Goal: Task Accomplishment & Management: Use online tool/utility

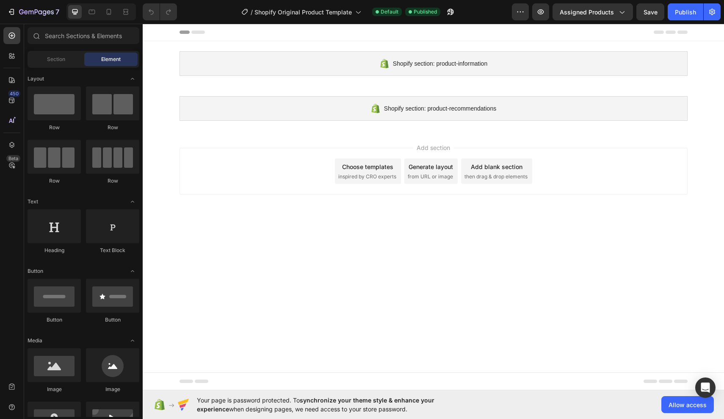
click at [366, 164] on div "Choose templates" at bounding box center [367, 166] width 51 height 9
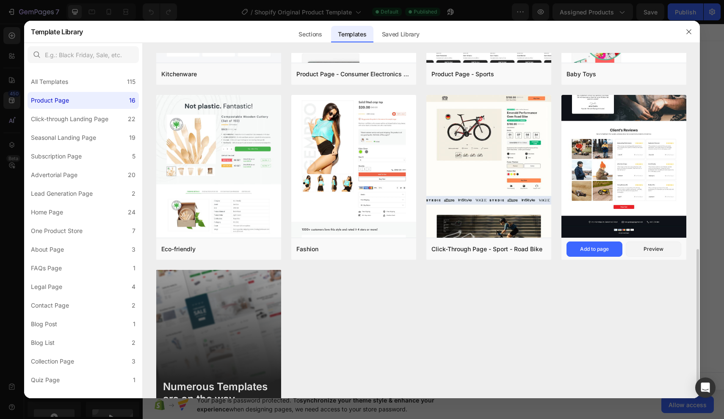
scroll to position [487, 0]
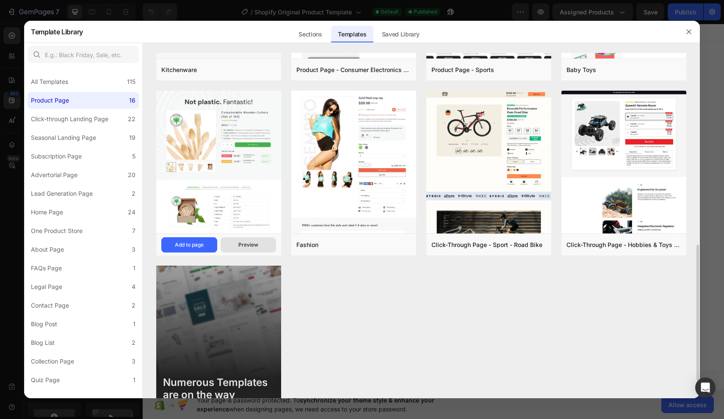
click at [246, 244] on div "Preview" at bounding box center [248, 245] width 20 height 8
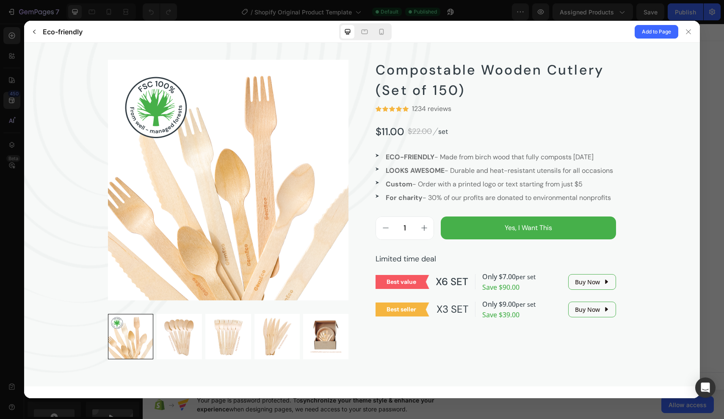
scroll to position [80, 0]
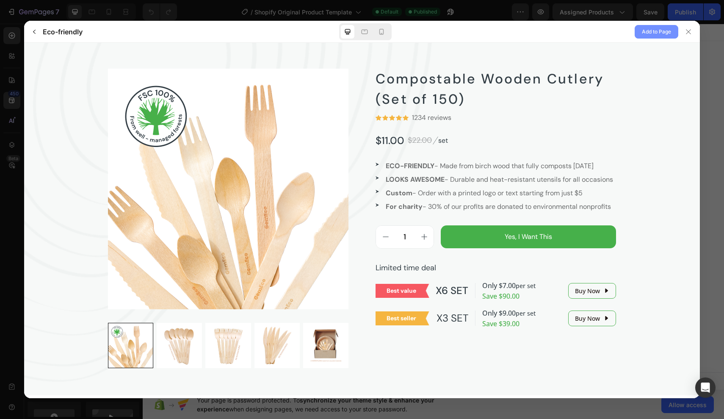
click at [649, 34] on span "Add to Page" at bounding box center [656, 32] width 29 height 10
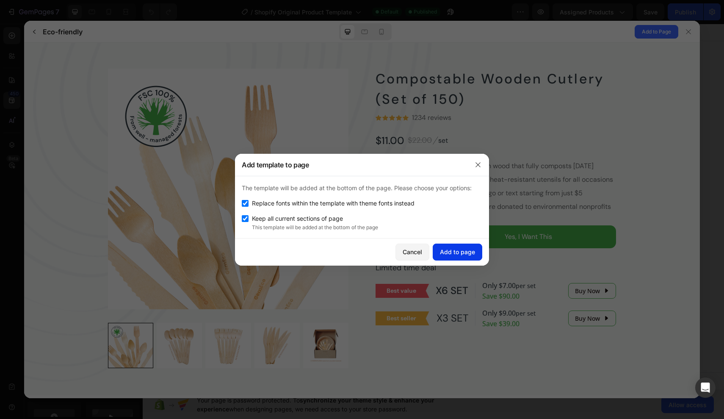
click at [464, 257] on button "Add to page" at bounding box center [458, 252] width 50 height 17
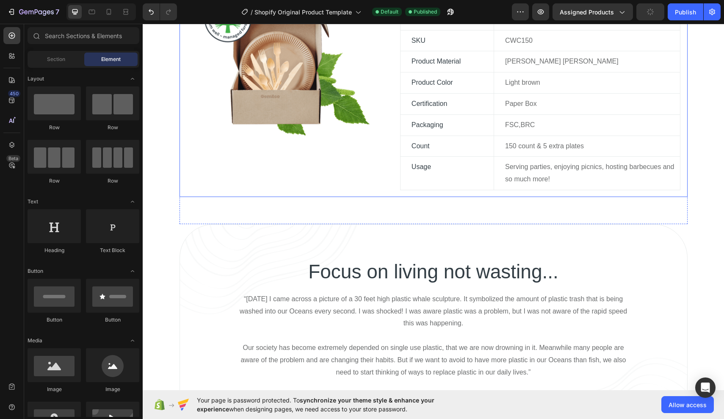
scroll to position [638, 0]
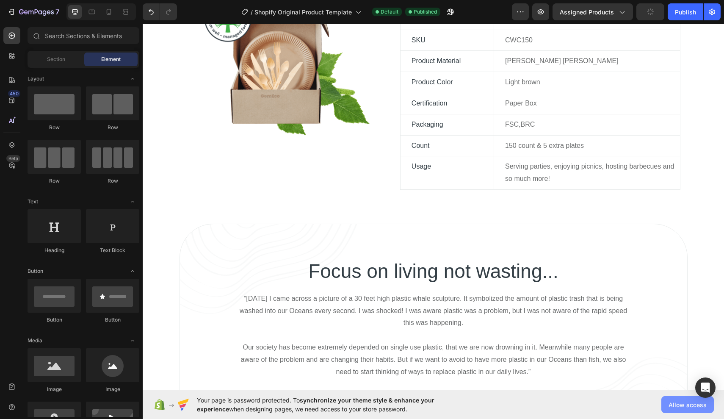
click at [674, 407] on span "Allow access" at bounding box center [688, 404] width 38 height 9
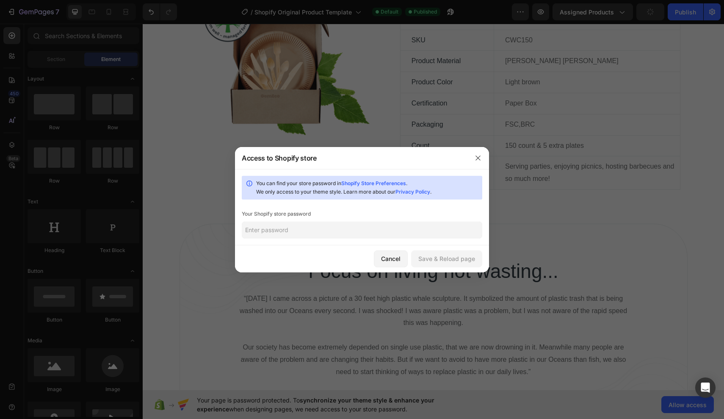
click at [302, 226] on input "text" at bounding box center [362, 230] width 241 height 17
click at [386, 258] on div "Cancel" at bounding box center [390, 258] width 19 height 9
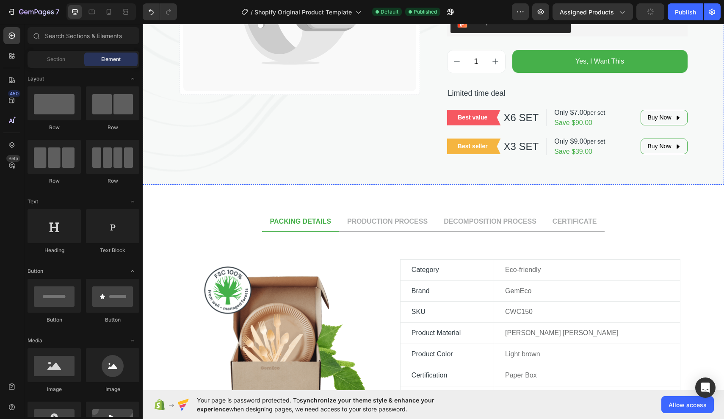
scroll to position [588, 0]
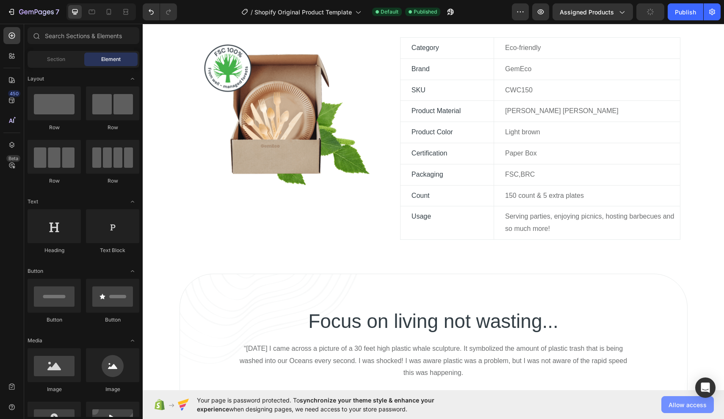
click at [673, 404] on span "Allow access" at bounding box center [688, 404] width 38 height 9
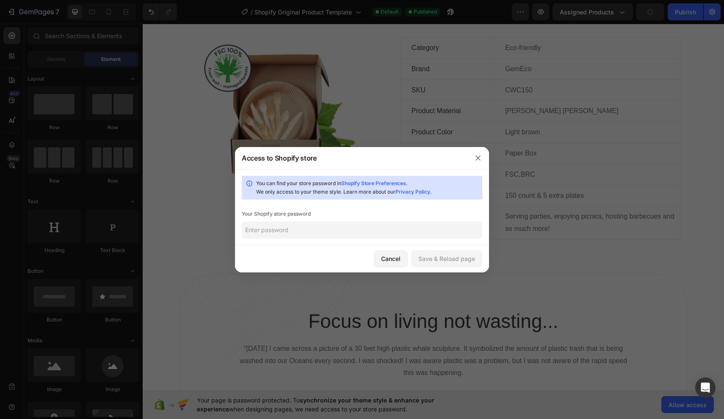
click at [362, 231] on input "text" at bounding box center [362, 230] width 241 height 17
type input "rated.1234"
drag, startPoint x: 281, startPoint y: 227, endPoint x: 212, endPoint y: 227, distance: 69.0
click at [212, 227] on div "Access to Shopify store You can find your store password in Shopify Store Prefe…" at bounding box center [362, 209] width 724 height 419
type input "stengam.1"
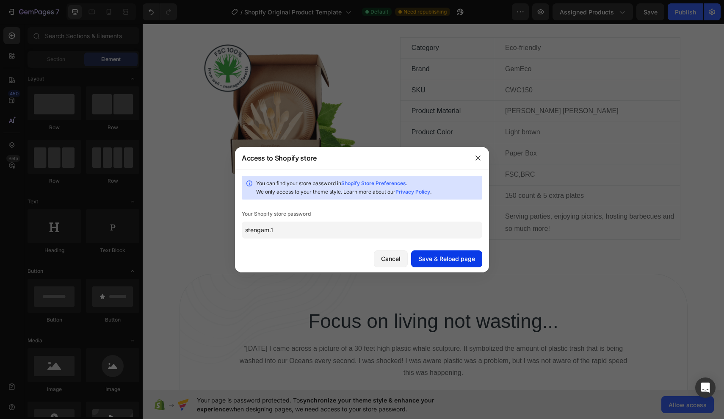
click at [456, 255] on div "Save & Reload page" at bounding box center [446, 258] width 57 height 9
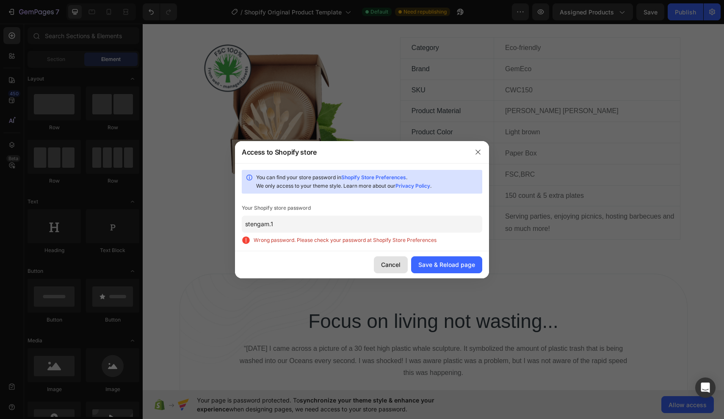
click at [398, 265] on div "Cancel" at bounding box center [390, 264] width 19 height 9
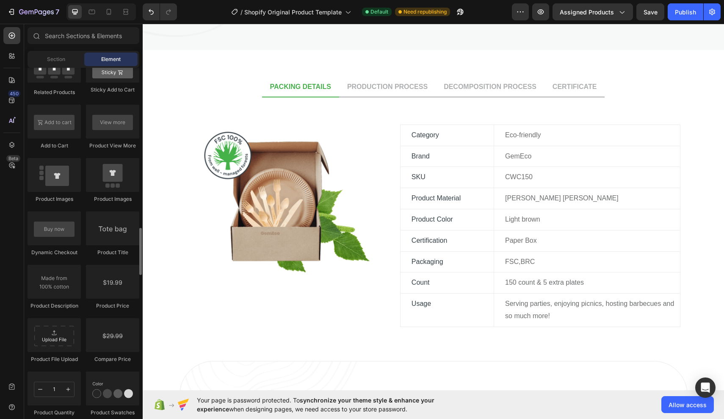
scroll to position [1268, 0]
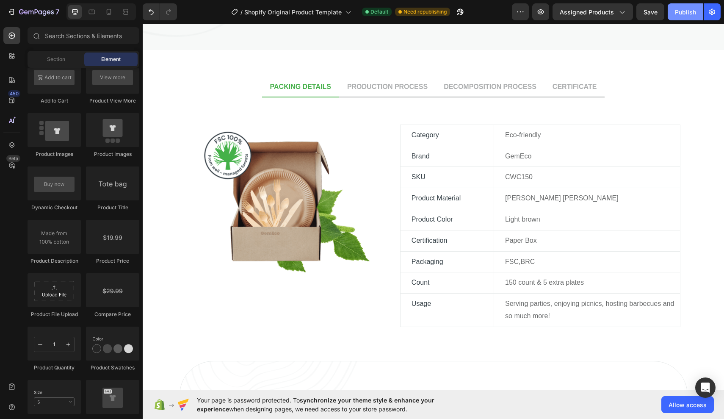
click at [686, 18] on button "Publish" at bounding box center [686, 11] width 36 height 17
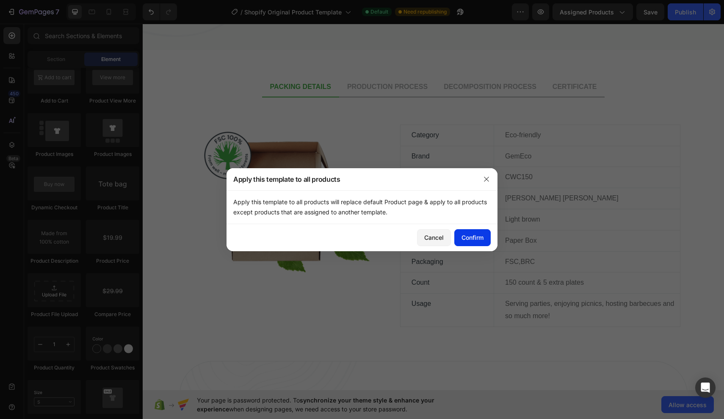
click at [476, 236] on div "Confirm" at bounding box center [473, 237] width 22 height 9
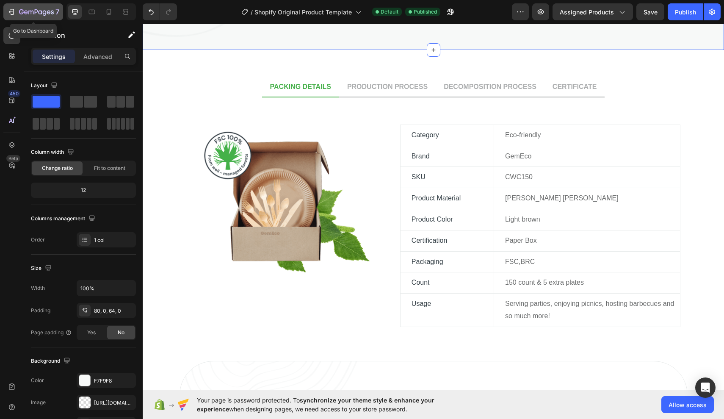
click at [31, 11] on icon "button" at bounding box center [36, 12] width 35 height 7
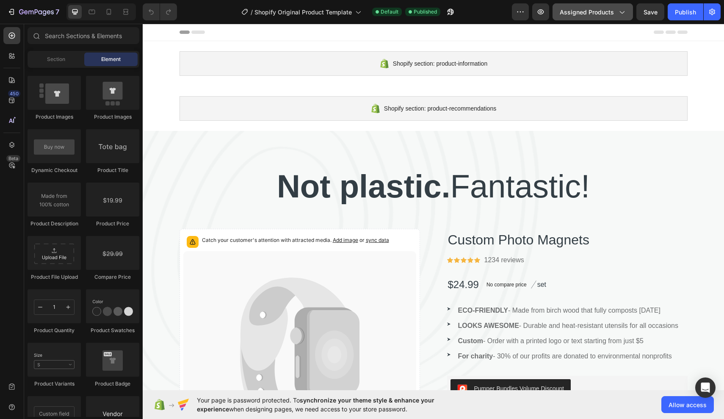
click at [623, 14] on icon "button" at bounding box center [622, 12] width 8 height 8
click at [109, 12] on icon at bounding box center [109, 12] width 8 height 8
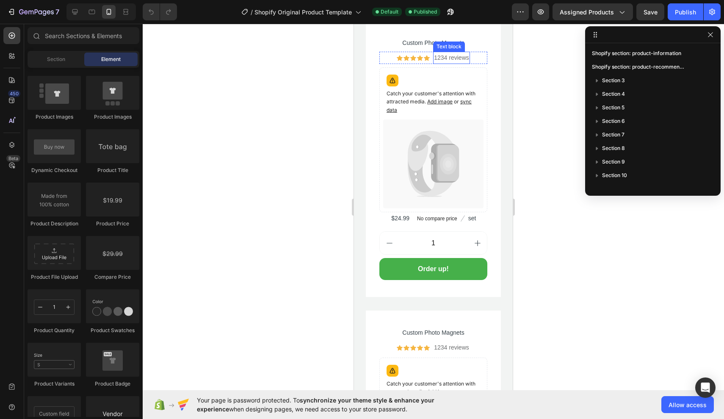
scroll to position [3763, 0]
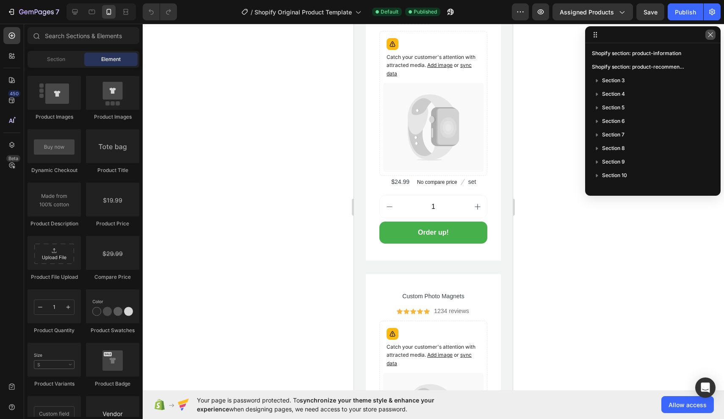
click at [710, 37] on icon "button" at bounding box center [710, 34] width 7 height 7
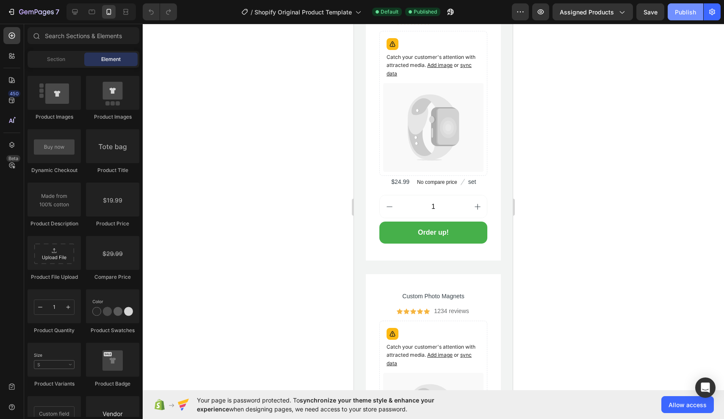
click at [686, 12] on div "Publish" at bounding box center [685, 12] width 21 height 9
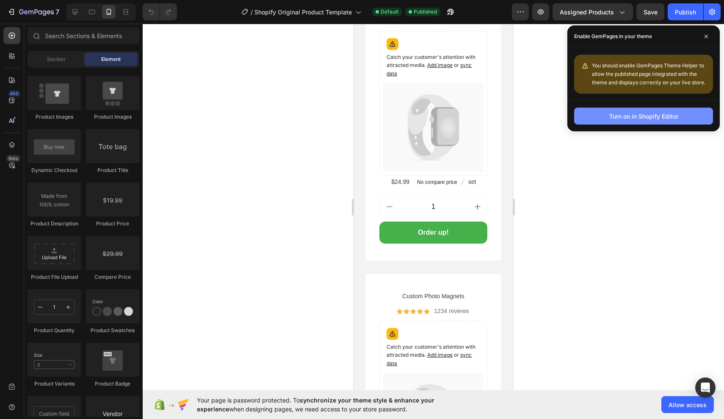
click at [623, 119] on div "Turn on in Shopify Editor" at bounding box center [644, 116] width 69 height 9
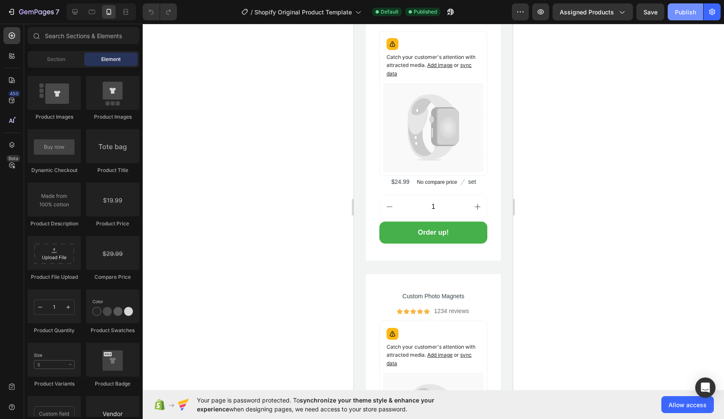
click at [676, 4] on button "Publish" at bounding box center [686, 11] width 36 height 17
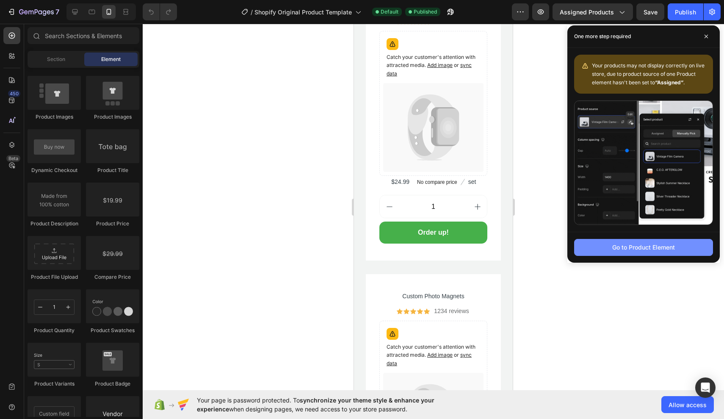
click at [613, 246] on div "Go to Product Element" at bounding box center [643, 247] width 63 height 9
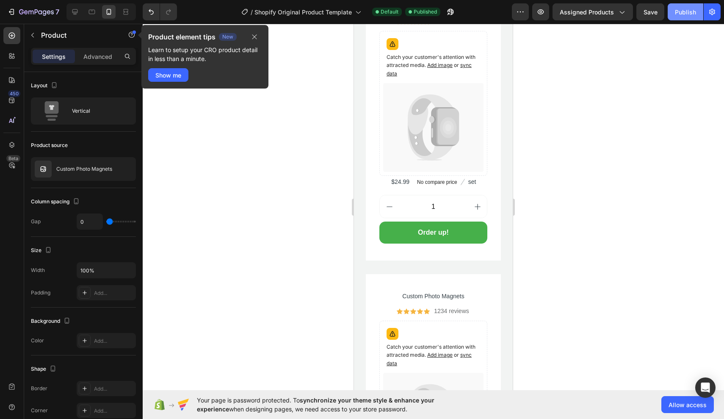
click at [680, 8] on div "Publish" at bounding box center [685, 12] width 21 height 9
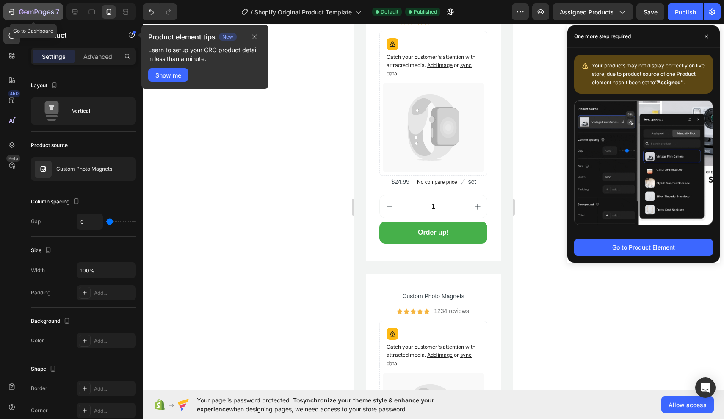
click at [11, 14] on icon "button" at bounding box center [13, 12] width 4 height 6
